Goal: Information Seeking & Learning: Learn about a topic

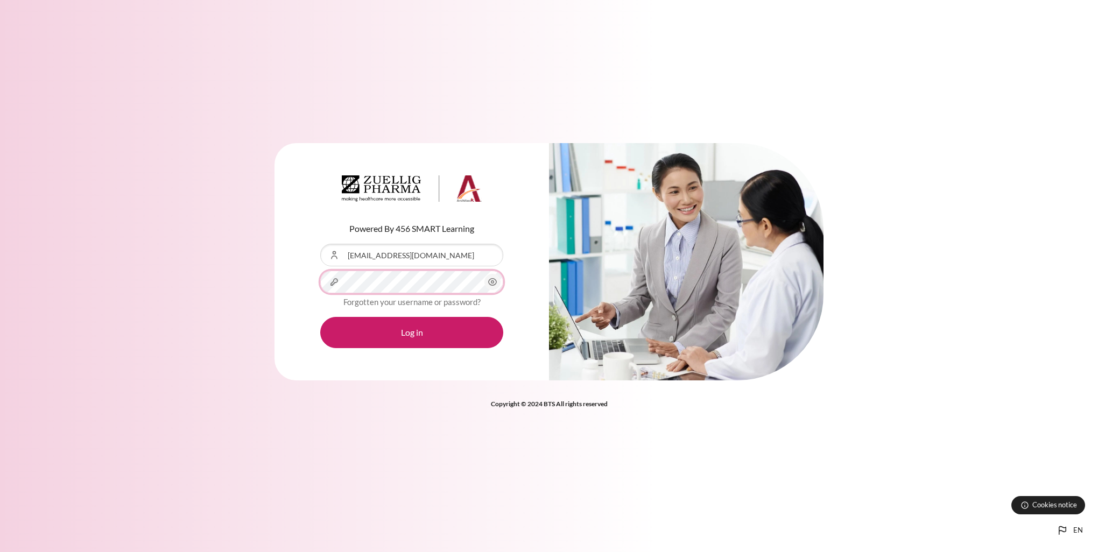
click at [420, 294] on form "Username or Email Address nntlinh@zuelligpharma.com Password Forgotten your use…" at bounding box center [411, 296] width 183 height 104
click at [320, 317] on button "Log in" at bounding box center [411, 332] width 183 height 31
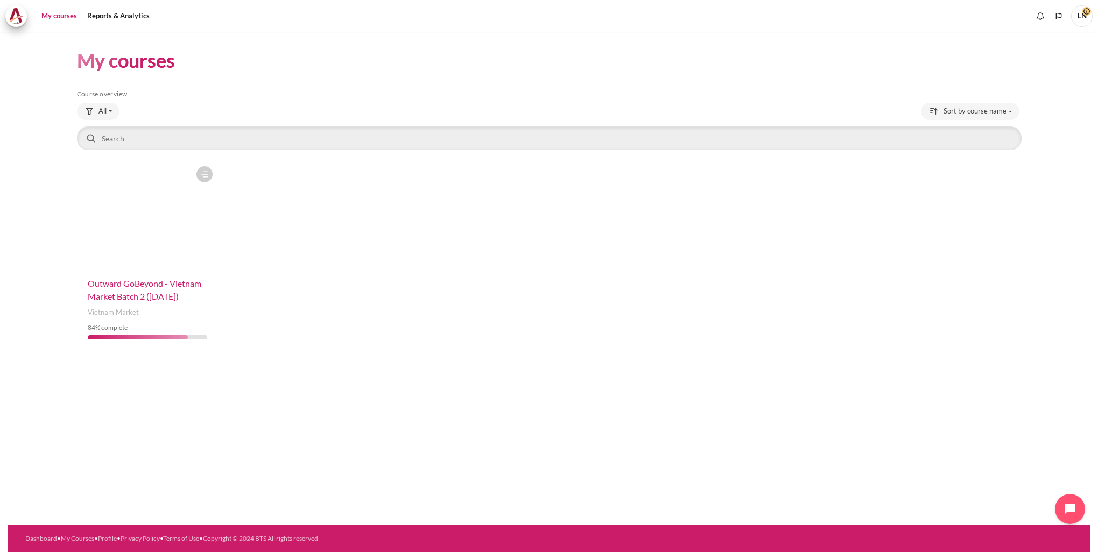
click at [150, 283] on span "Outward GoBeyond - Vietnam Market Batch 2 ([DATE])" at bounding box center [145, 289] width 114 height 23
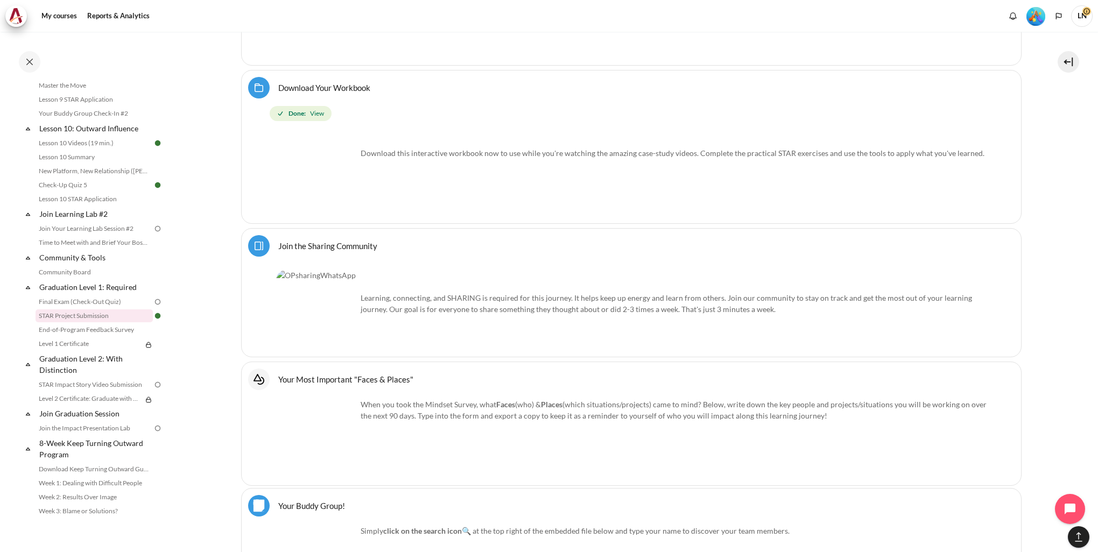
scroll to position [929, 0]
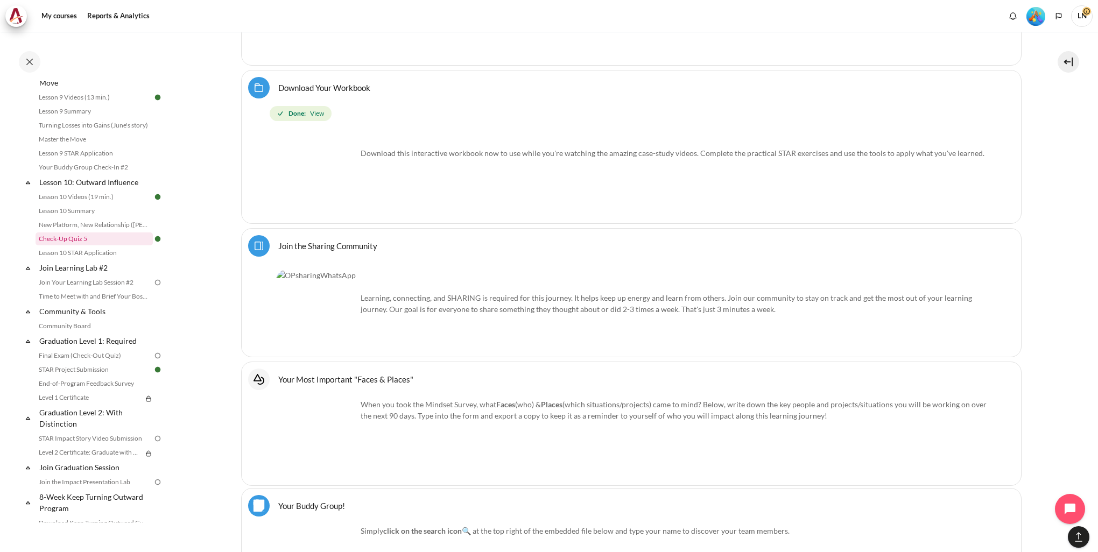
click at [99, 246] on link "Check-Up Quiz 5" at bounding box center [94, 239] width 117 height 13
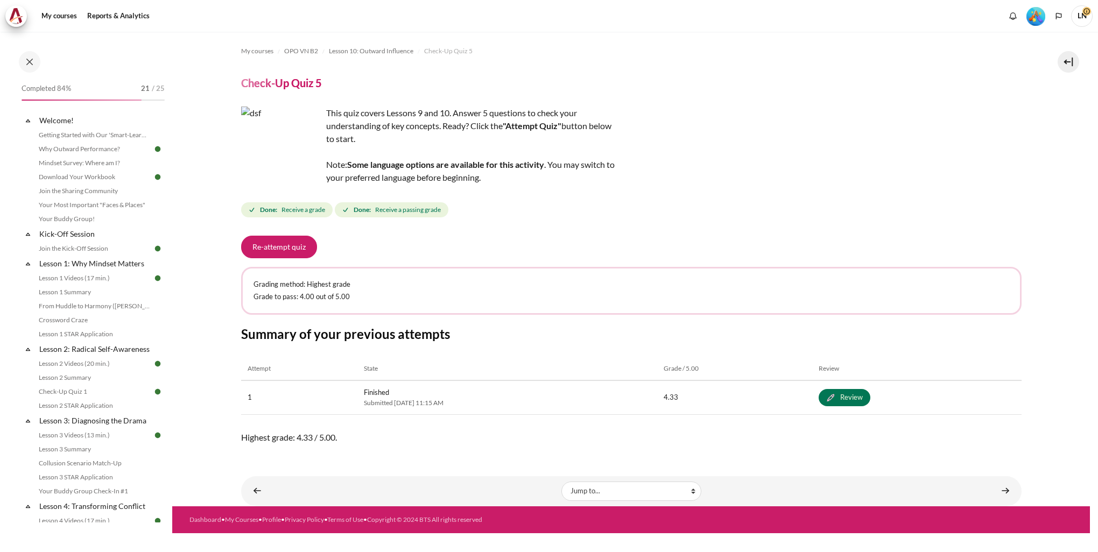
scroll to position [879, 0]
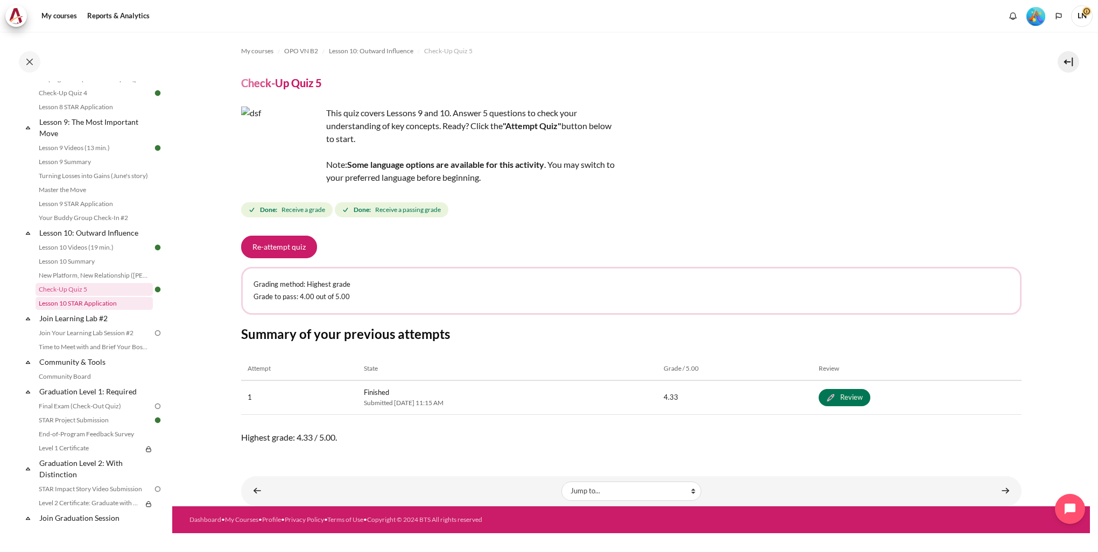
click at [78, 310] on link "Lesson 10 STAR Application" at bounding box center [94, 303] width 117 height 13
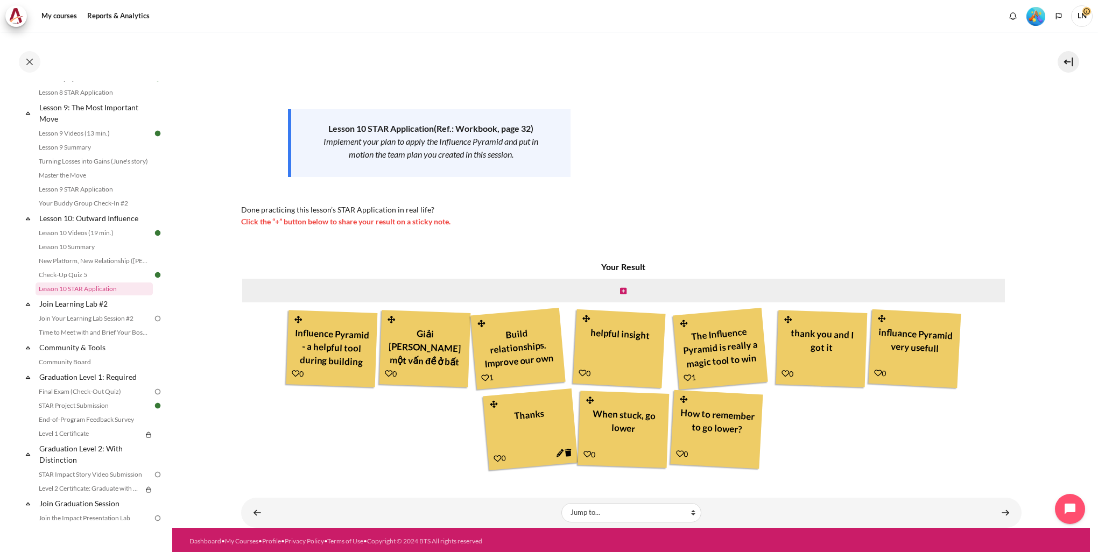
scroll to position [103, 0]
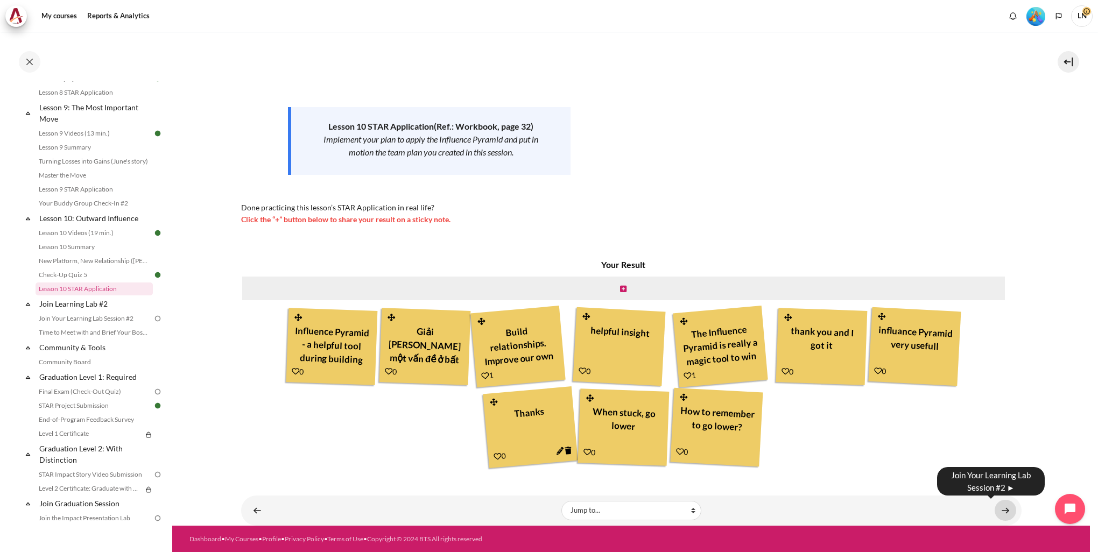
click at [1003, 514] on link "Content" at bounding box center [1006, 510] width 22 height 21
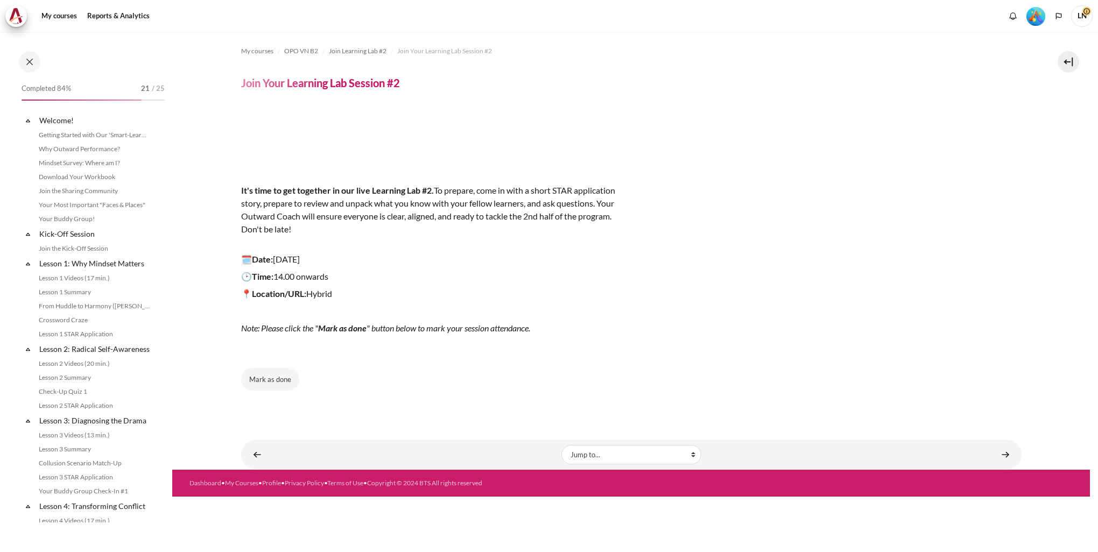
scroll to position [923, 0]
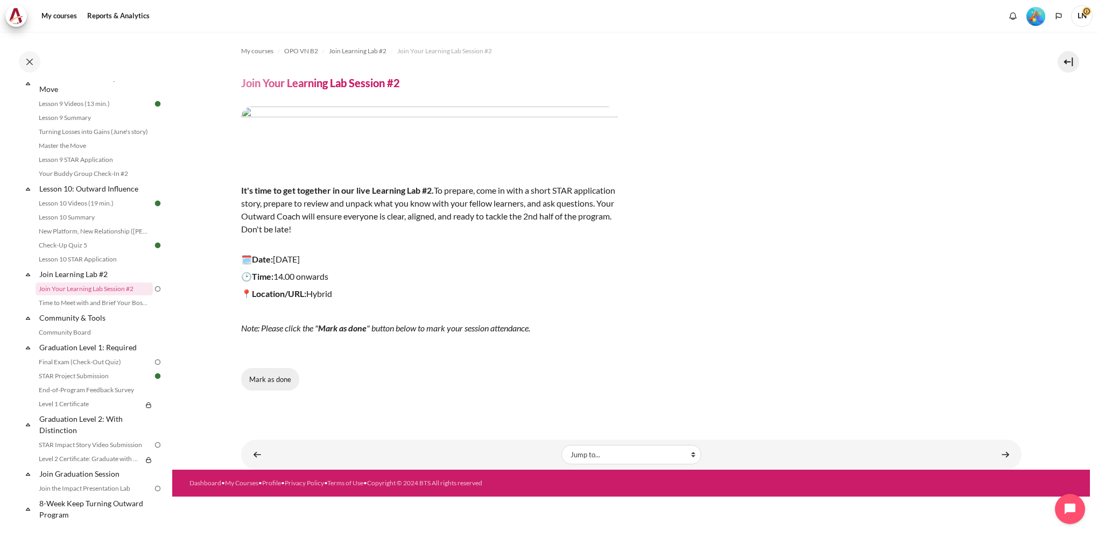
click at [275, 378] on button "Mark as done" at bounding box center [270, 379] width 58 height 23
click at [999, 456] on link "Content" at bounding box center [1006, 454] width 22 height 21
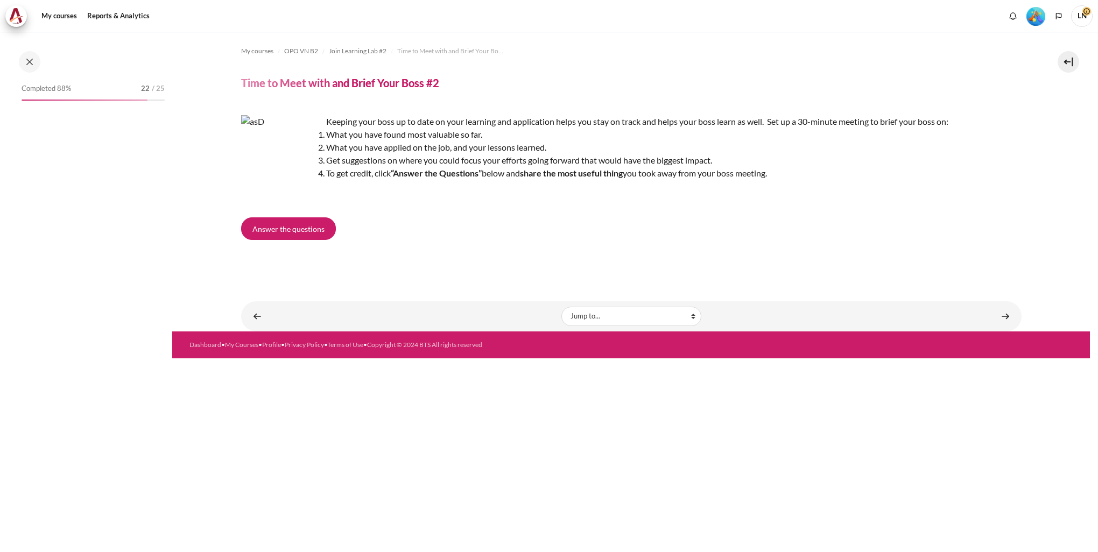
scroll to position [937, 0]
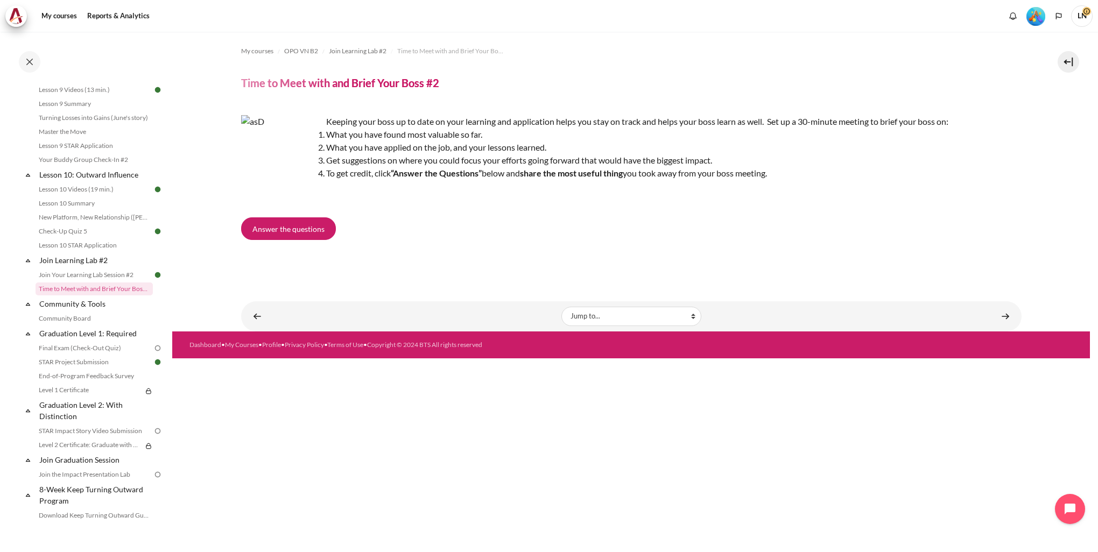
click at [410, 117] on div "Keeping your boss up to date on your learning and application helps you stay on…" at bounding box center [631, 158] width 781 height 86
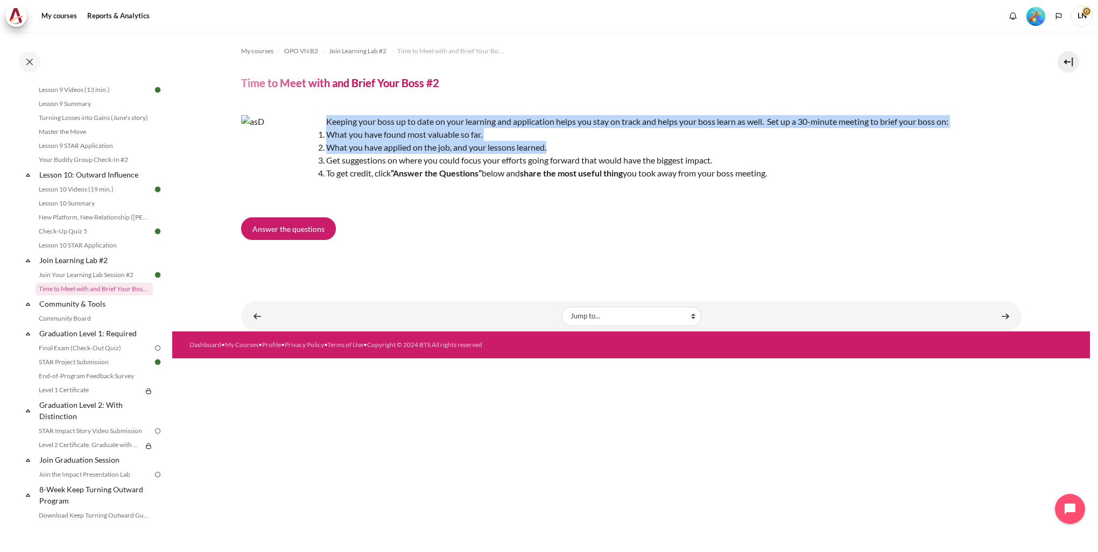
drag, startPoint x: 327, startPoint y: 121, endPoint x: 963, endPoint y: 145, distance: 636.4
click at [963, 145] on div "Keeping your boss up to date on your learning and application helps you stay on…" at bounding box center [631, 158] width 781 height 86
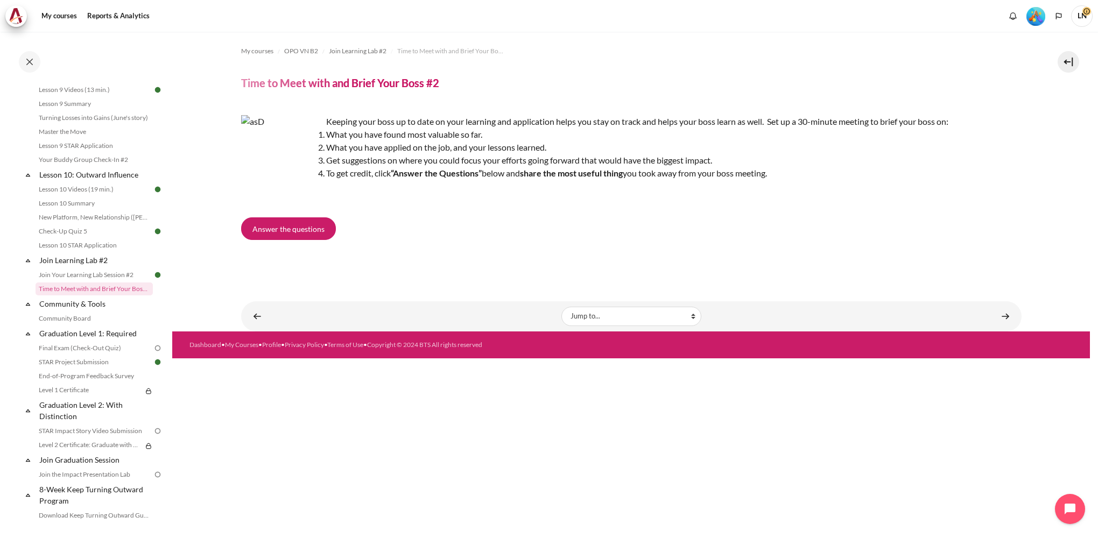
click at [843, 169] on p "To get credit, click “Answer the Questions” below and share the most useful thi…" at bounding box center [642, 173] width 759 height 13
